Goal: Check status: Check status

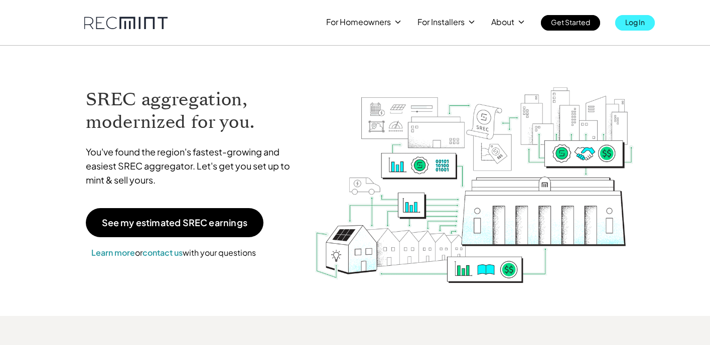
click at [632, 21] on p "Log In" at bounding box center [636, 22] width 20 height 14
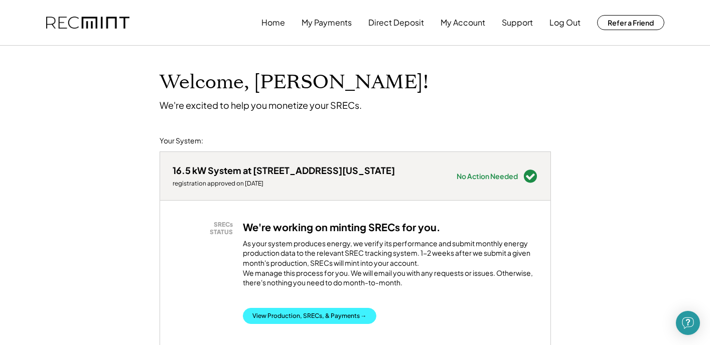
click at [276, 315] on button "View Production, SRECs, & Payments →" at bounding box center [310, 316] width 134 height 16
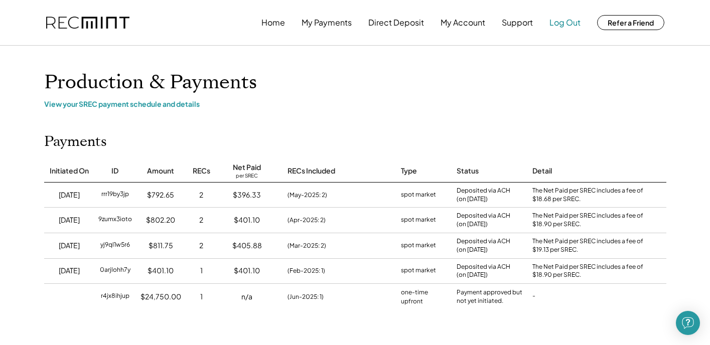
click at [571, 21] on button "Log Out" at bounding box center [565, 23] width 31 height 20
